Goal: Navigation & Orientation: Find specific page/section

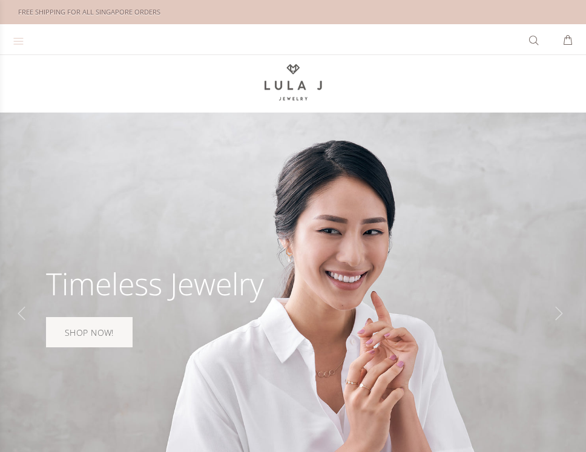
click at [21, 42] on icon at bounding box center [18, 41] width 11 height 12
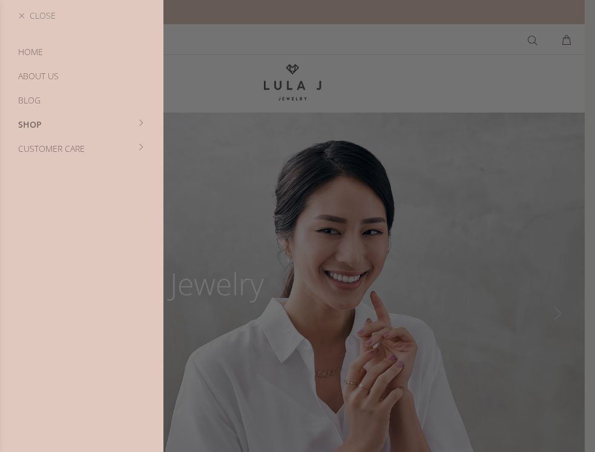
click at [22, 100] on link "Blog" at bounding box center [81, 100] width 163 height 24
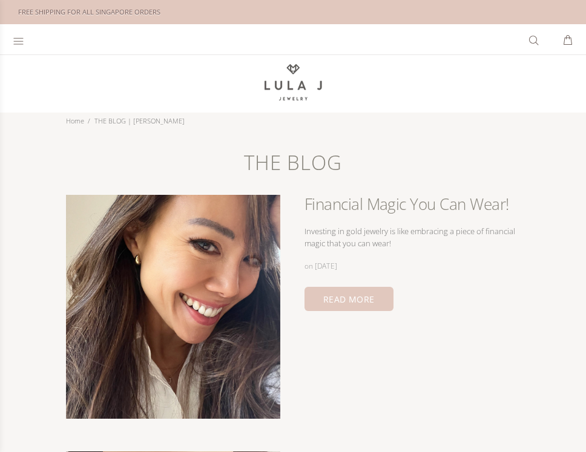
click at [17, 38] on icon at bounding box center [18, 41] width 11 height 12
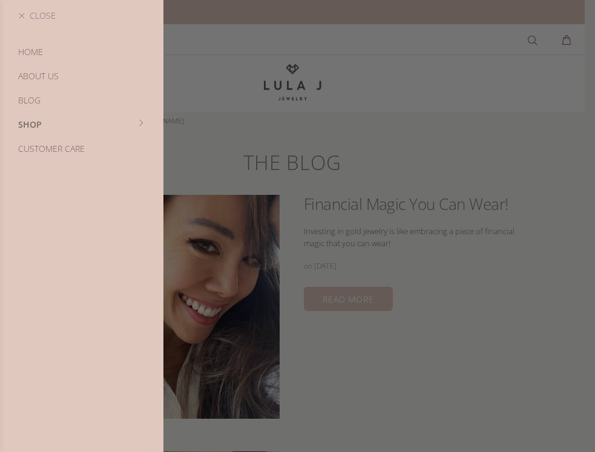
click at [39, 148] on link "Customer Care" at bounding box center [81, 149] width 163 height 24
click at [18, 15] on link "Back" at bounding box center [81, 15] width 163 height 31
click at [29, 51] on link "HOME" at bounding box center [81, 52] width 163 height 24
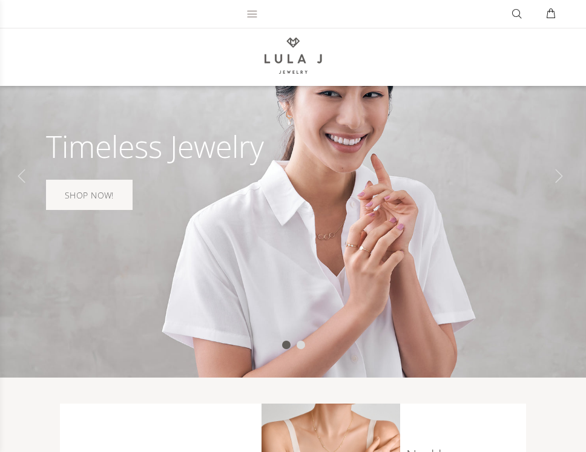
scroll to position [121, 0]
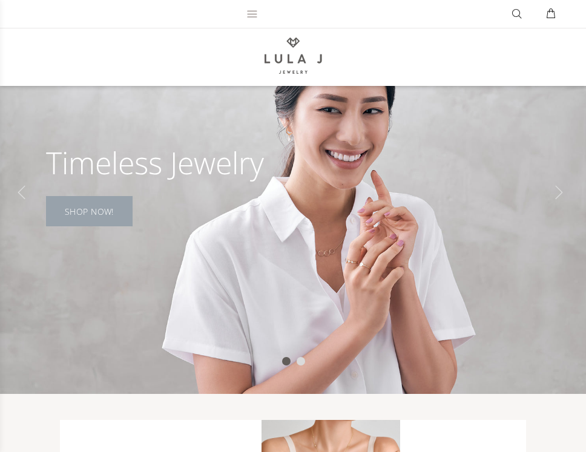
click at [91, 213] on link "SHOP NOW!" at bounding box center [89, 211] width 86 height 30
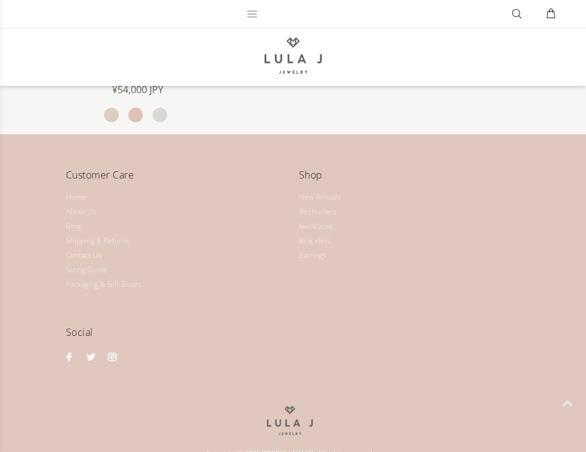
scroll to position [838, 0]
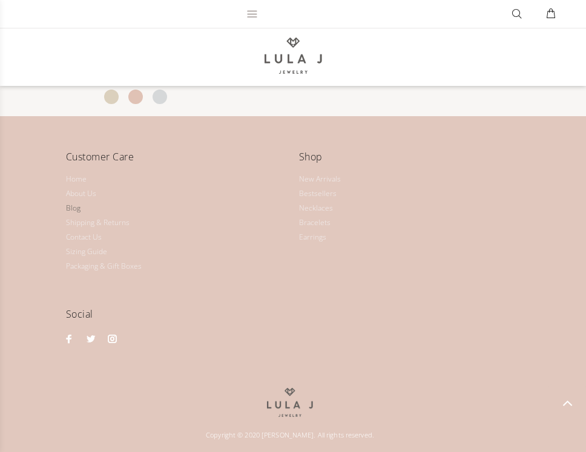
click at [74, 209] on link "Blog" at bounding box center [73, 208] width 15 height 15
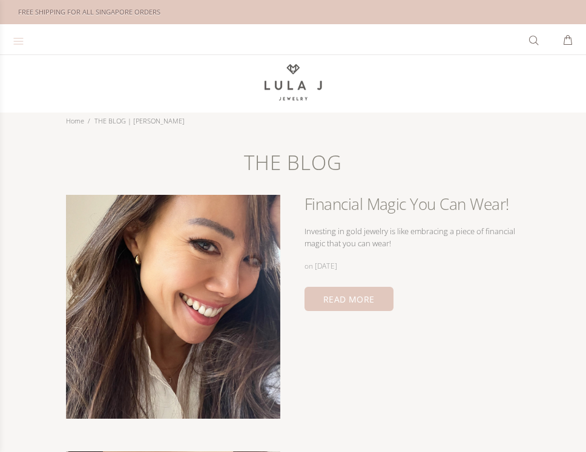
click at [21, 41] on icon at bounding box center [18, 41] width 11 height 12
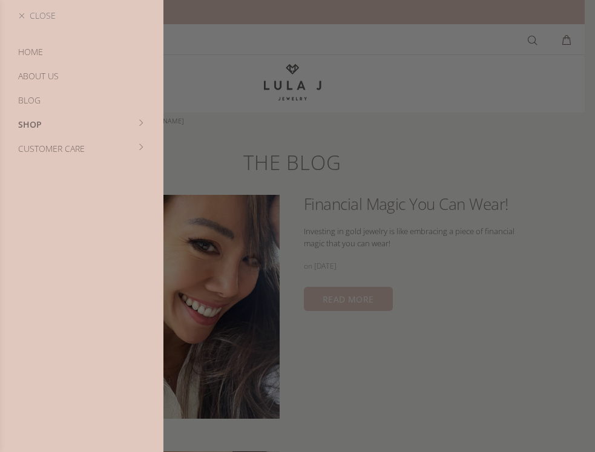
click at [30, 77] on link "About Us" at bounding box center [81, 76] width 163 height 24
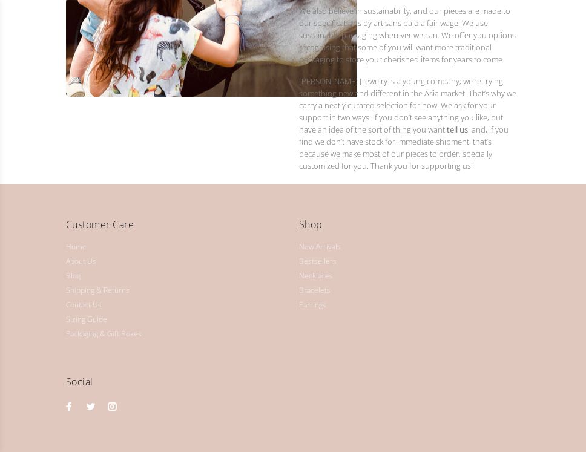
scroll to position [414, 0]
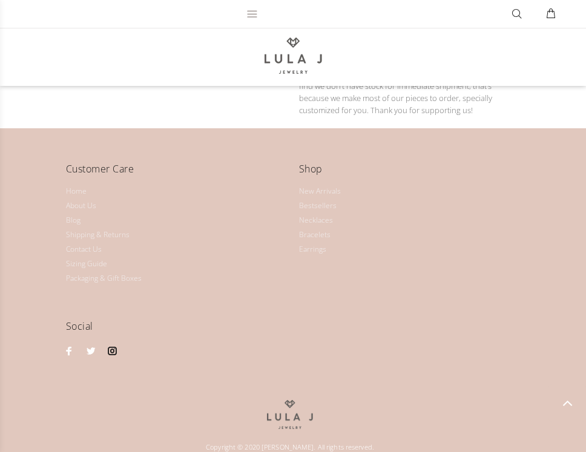
click at [113, 343] on link at bounding box center [113, 351] width 16 height 16
